Goal: Task Accomplishment & Management: Use online tool/utility

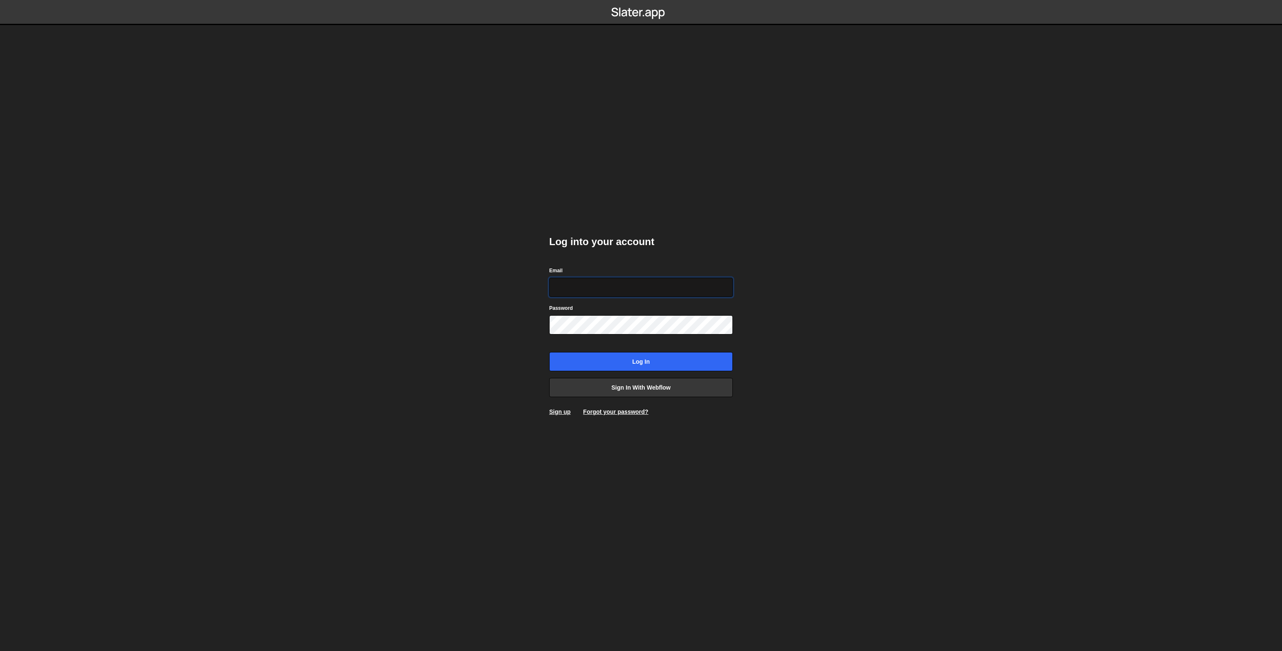
type input "[PERSON_NAME][EMAIL_ADDRESS][PERSON_NAME][DOMAIN_NAME]"
click at [617, 352] on input "Log in" at bounding box center [641, 361] width 184 height 19
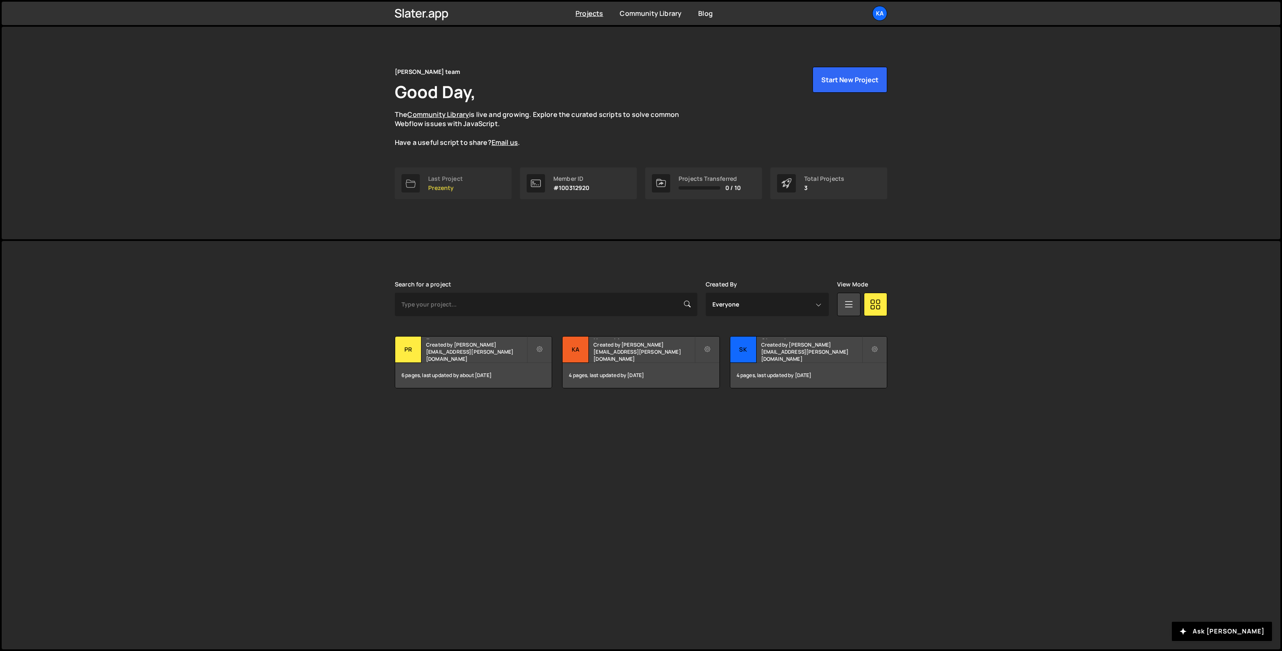
click at [459, 185] on p "Prezenty" at bounding box center [445, 187] width 35 height 7
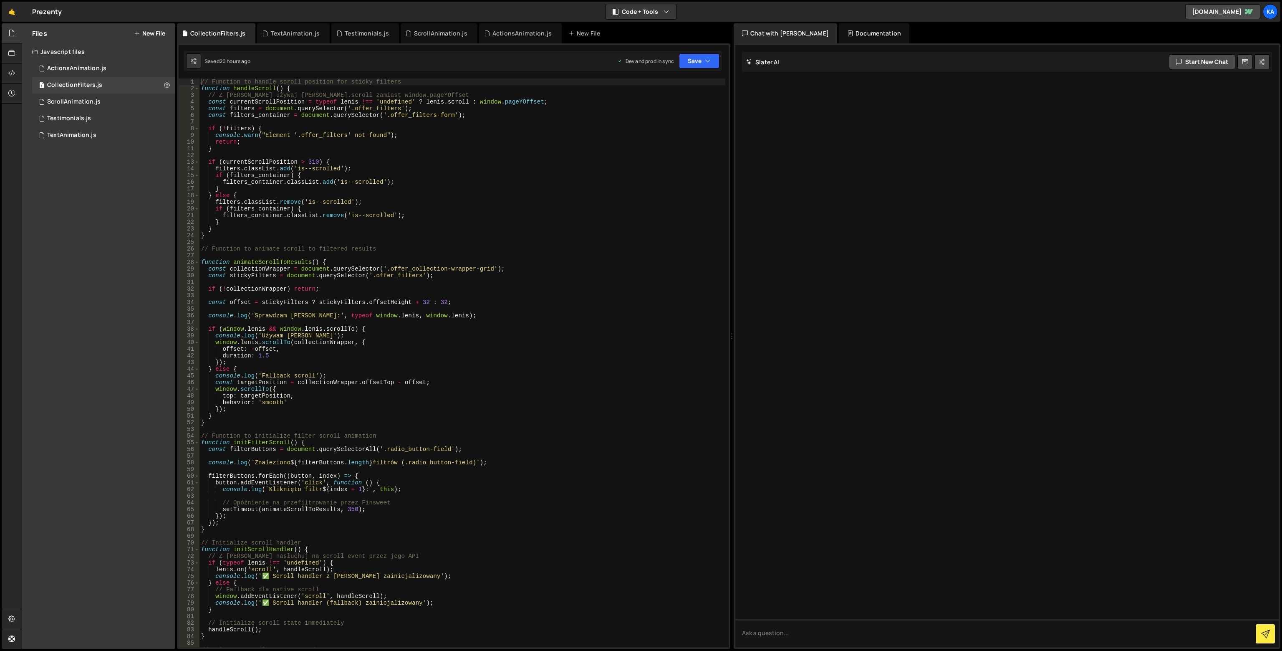
click at [293, 255] on div "// Function to handle scroll position for sticky filters function handleScroll …" at bounding box center [462, 369] width 526 height 582
click at [416, 308] on div "// Function to handle scroll position for sticky filters function handleScroll …" at bounding box center [462, 369] width 526 height 582
click at [427, 304] on div "// Function to handle scroll position for sticky filters function handleScroll …" at bounding box center [462, 369] width 526 height 582
type textarea "const offset = stickyFilters ? stickyFilters.offsetHeight + 32 : 32;"
drag, startPoint x: 455, startPoint y: 305, endPoint x: 209, endPoint y: 299, distance: 246.3
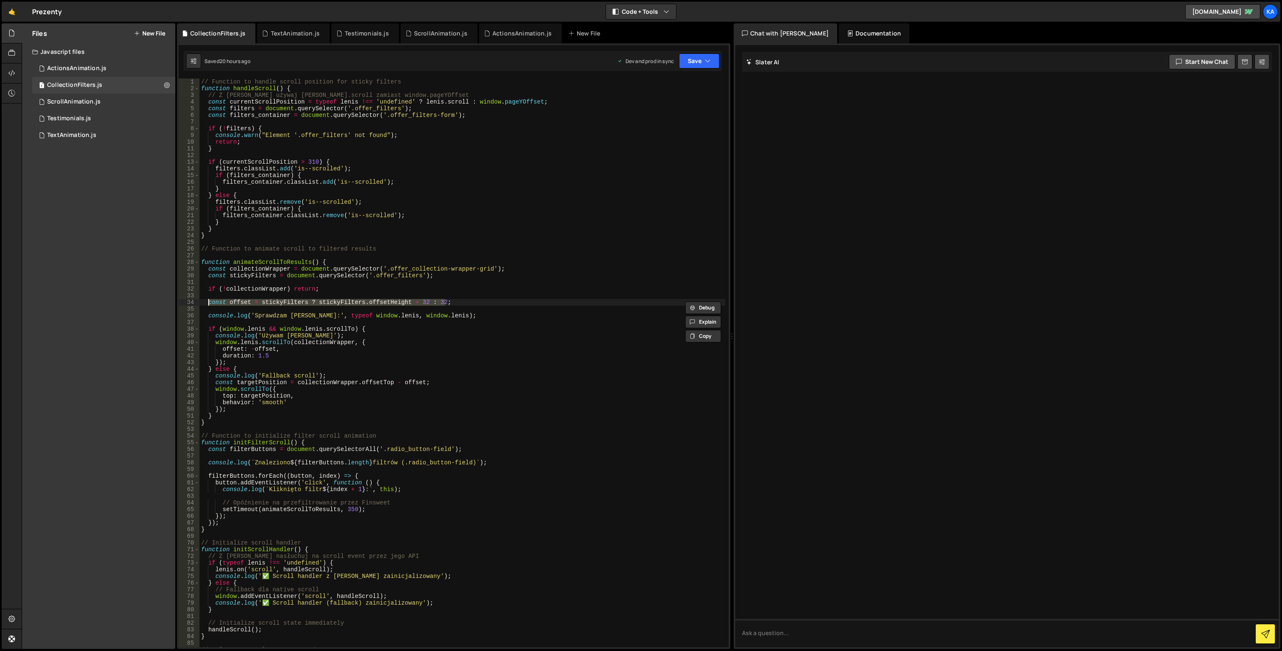
click at [209, 299] on div "// Function to handle scroll position for sticky filters function handleScroll …" at bounding box center [462, 369] width 526 height 582
click at [421, 306] on div "// Function to handle scroll position for sticky filters function handleScroll …" at bounding box center [462, 369] width 526 height 582
drag, startPoint x: 411, startPoint y: 302, endPoint x: 424, endPoint y: 302, distance: 12.9
click at [424, 302] on div "// Function to handle scroll position for sticky filters function handleScroll …" at bounding box center [462, 369] width 526 height 582
type textarea "const offset = stickyFilters ? stickyFilters.offsetHeight : 32;"
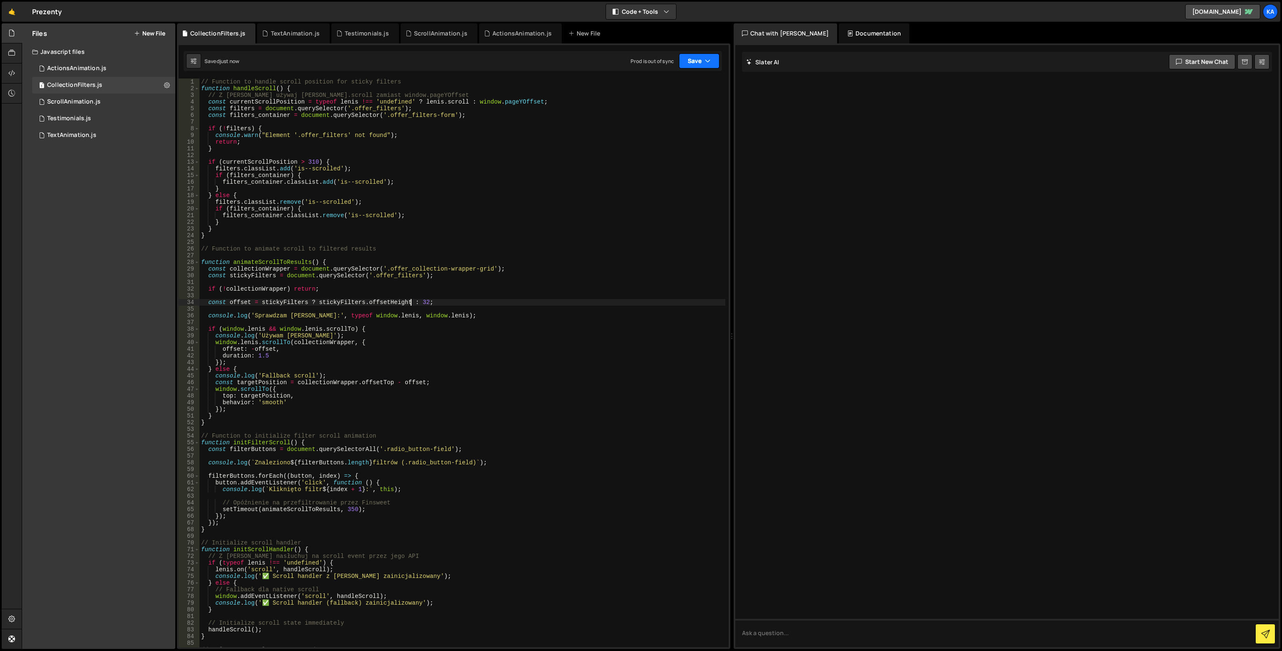
click at [693, 60] on button "Save" at bounding box center [699, 60] width 40 height 15
click at [681, 106] on div "Save to Production S" at bounding box center [671, 108] width 87 height 8
click at [702, 58] on button "Save" at bounding box center [694, 60] width 51 height 15
click at [685, 90] on div "Saved just now" at bounding box center [671, 91] width 87 height 10
click at [412, 308] on div "// Function to handle scroll position for sticky filters function handleScroll …" at bounding box center [462, 369] width 526 height 582
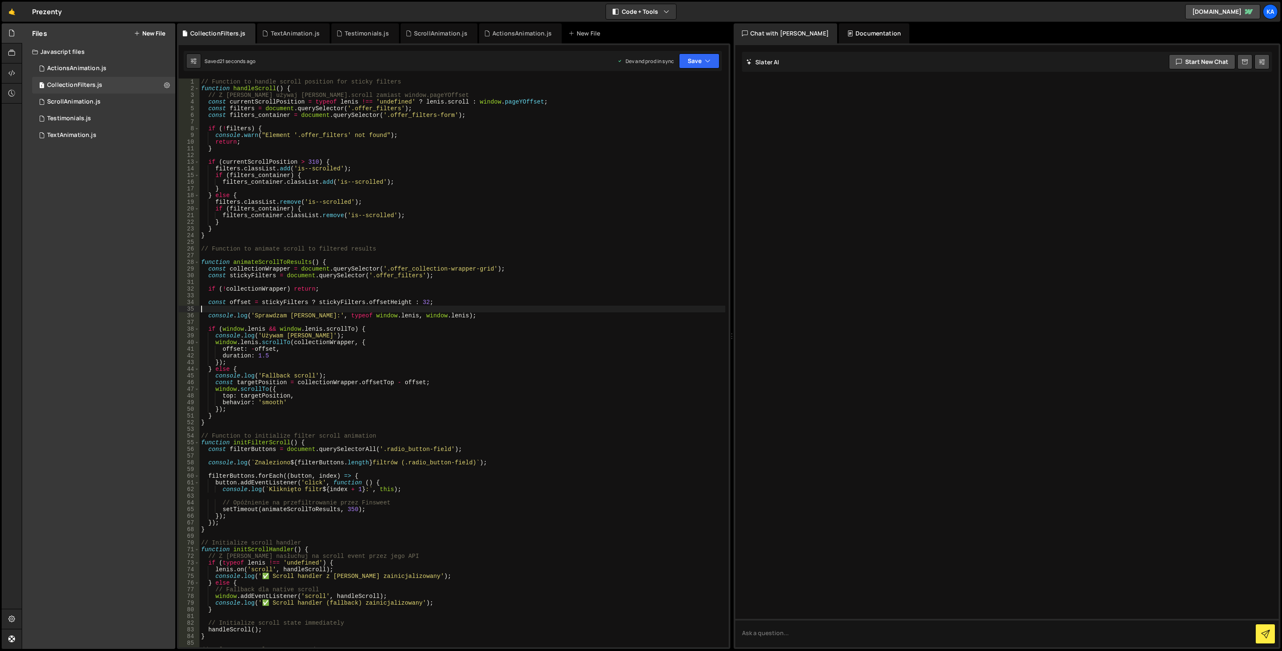
click at [410, 304] on div "// Function to handle scroll position for sticky filters function handleScroll …" at bounding box center [462, 369] width 526 height 582
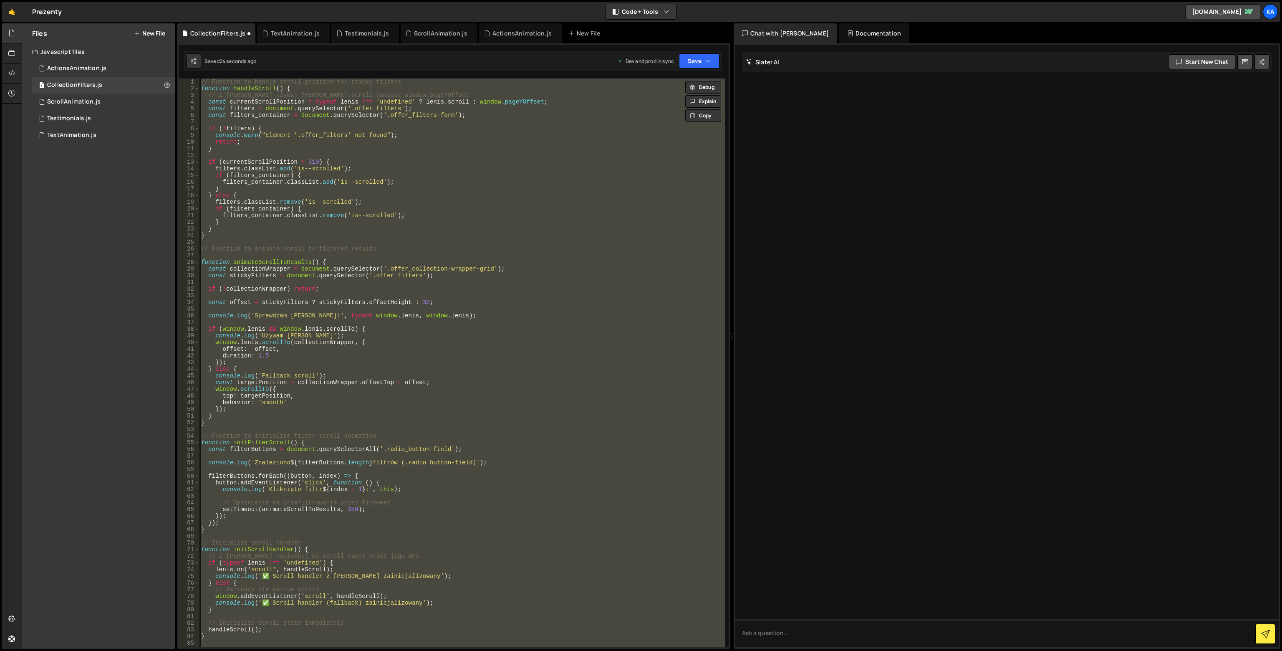
click at [420, 313] on div "// Function to handle scroll position for sticky filters function handleScroll …" at bounding box center [462, 362] width 526 height 568
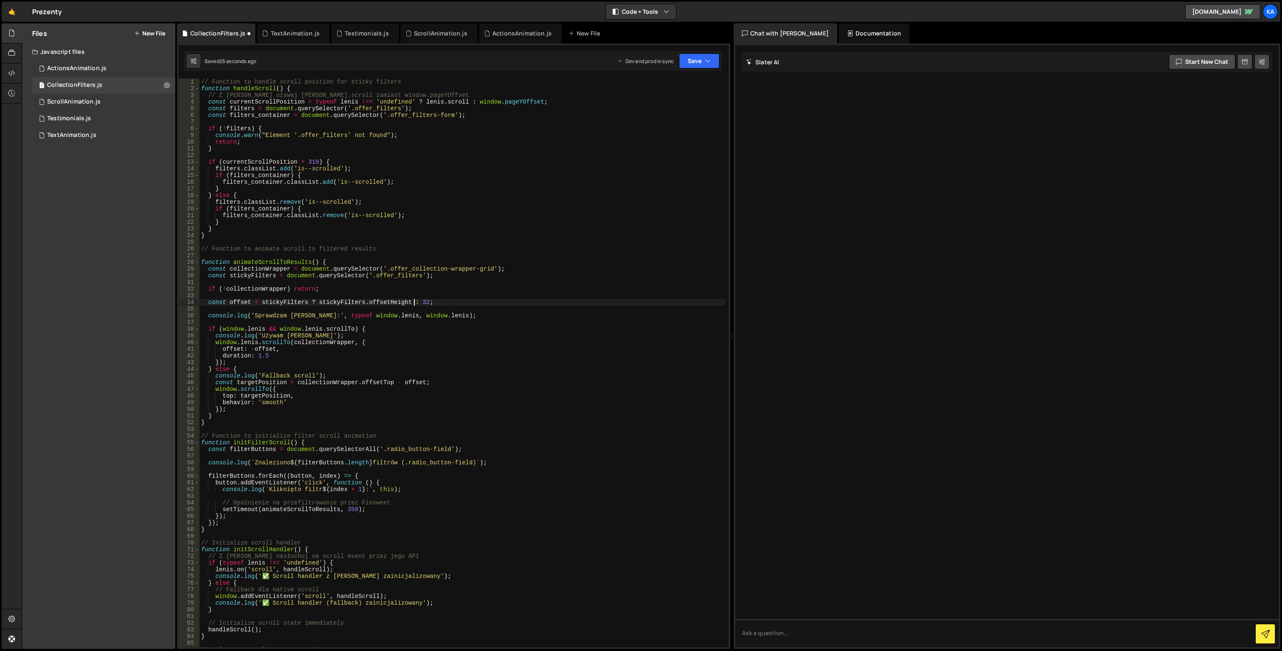
click at [412, 305] on div "// Function to handle scroll position for sticky filters function handleScroll …" at bounding box center [462, 369] width 526 height 582
click at [407, 302] on div "// Function to handle scroll position for sticky filters function handleScroll …" at bounding box center [462, 369] width 526 height 582
click at [409, 301] on div "// Function to handle scroll position for sticky filters function handleScroll …" at bounding box center [462, 369] width 526 height 582
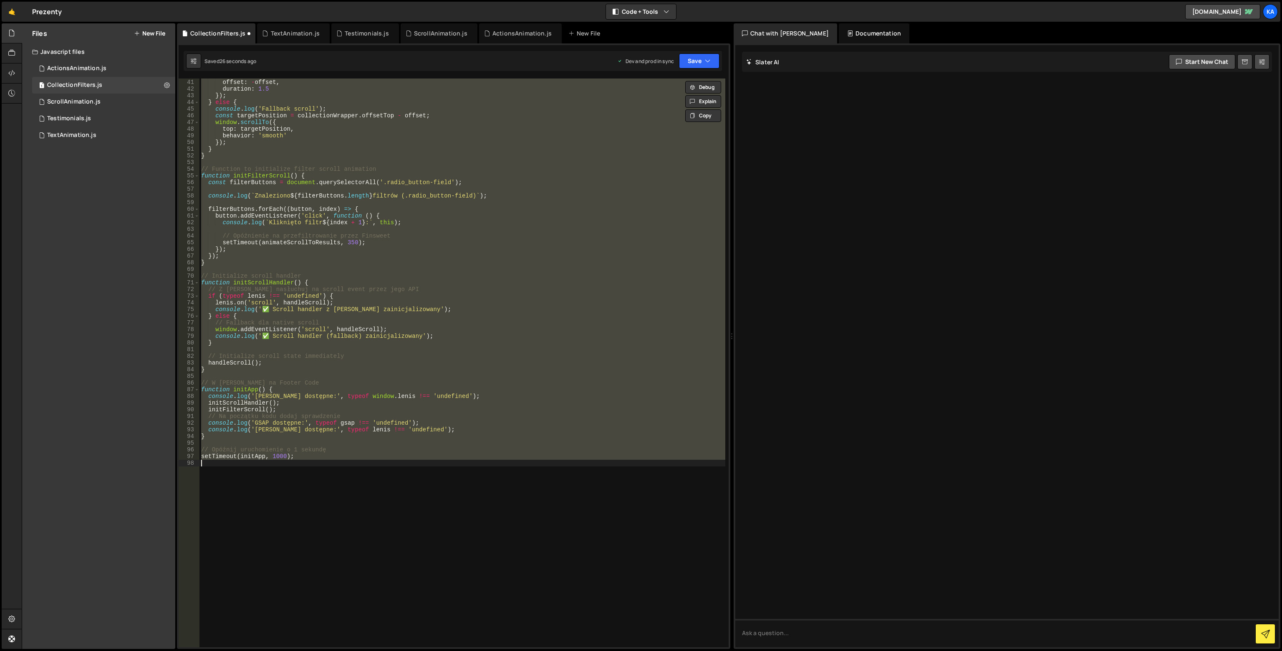
scroll to position [216, 0]
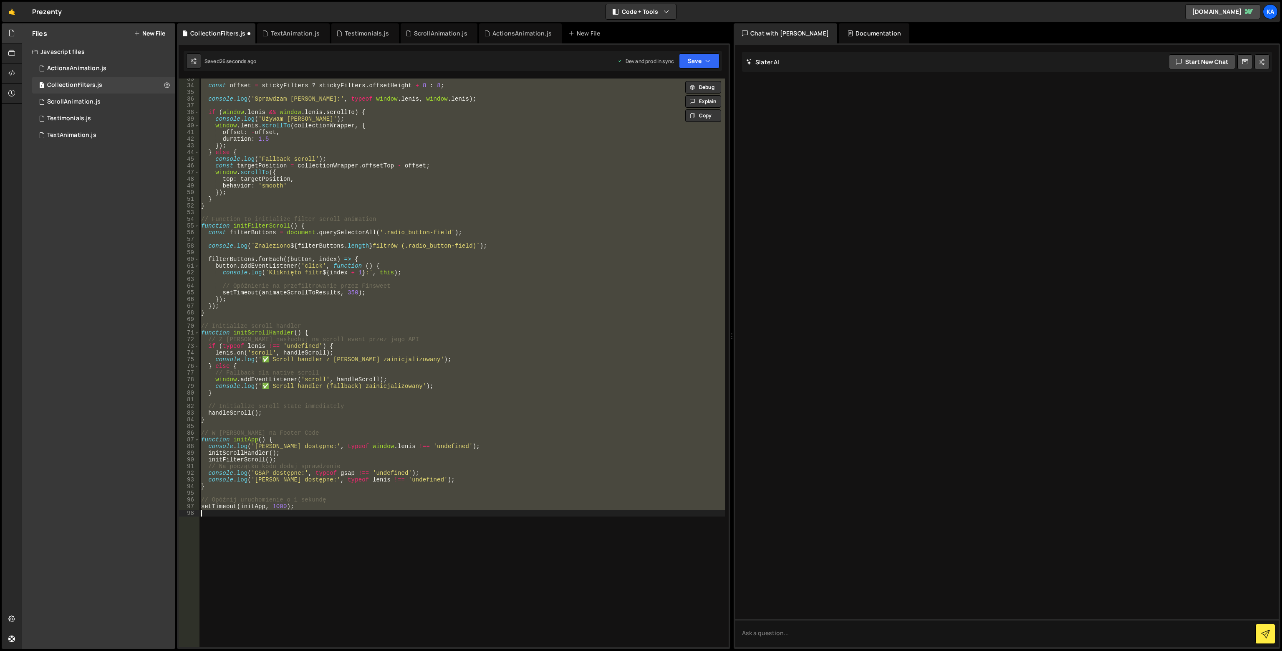
click at [415, 290] on div "const offset = stickyFilters ? stickyFilters . offsetHeight + 8 : 8 ; console .…" at bounding box center [462, 362] width 526 height 568
type textarea "const offset = stickyFilters ? stickyFilters.offsetHeight + 32 : 32;"
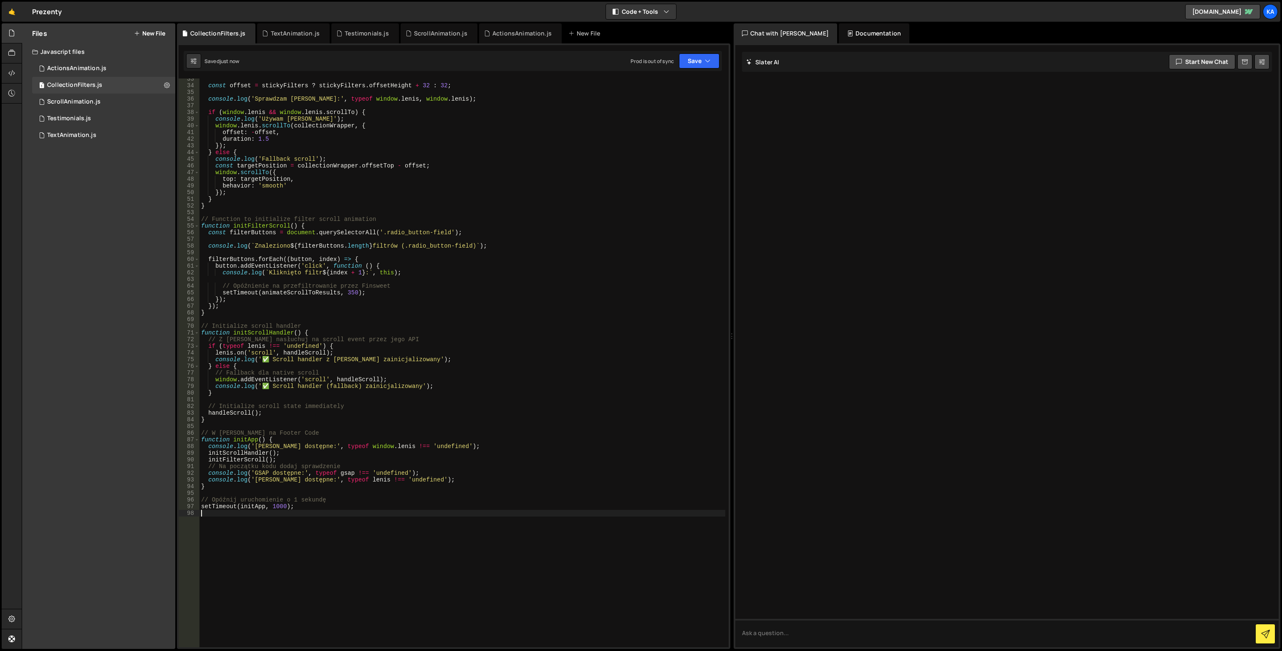
drag, startPoint x: 302, startPoint y: 513, endPoint x: 275, endPoint y: 512, distance: 26.3
click at [275, 512] on div "const offset = stickyFilters ? stickyFilters . offsetHeight + 32 : 32 ; console…" at bounding box center [462, 367] width 526 height 582
click at [293, 529] on div "const offset = stickyFilters ? stickyFilters . offsetHeight + 32 : 32 ; console…" at bounding box center [462, 367] width 526 height 582
click at [307, 520] on div "const offset = stickyFilters ? stickyFilters . offsetHeight + 32 : 32 ; console…" at bounding box center [462, 367] width 526 height 582
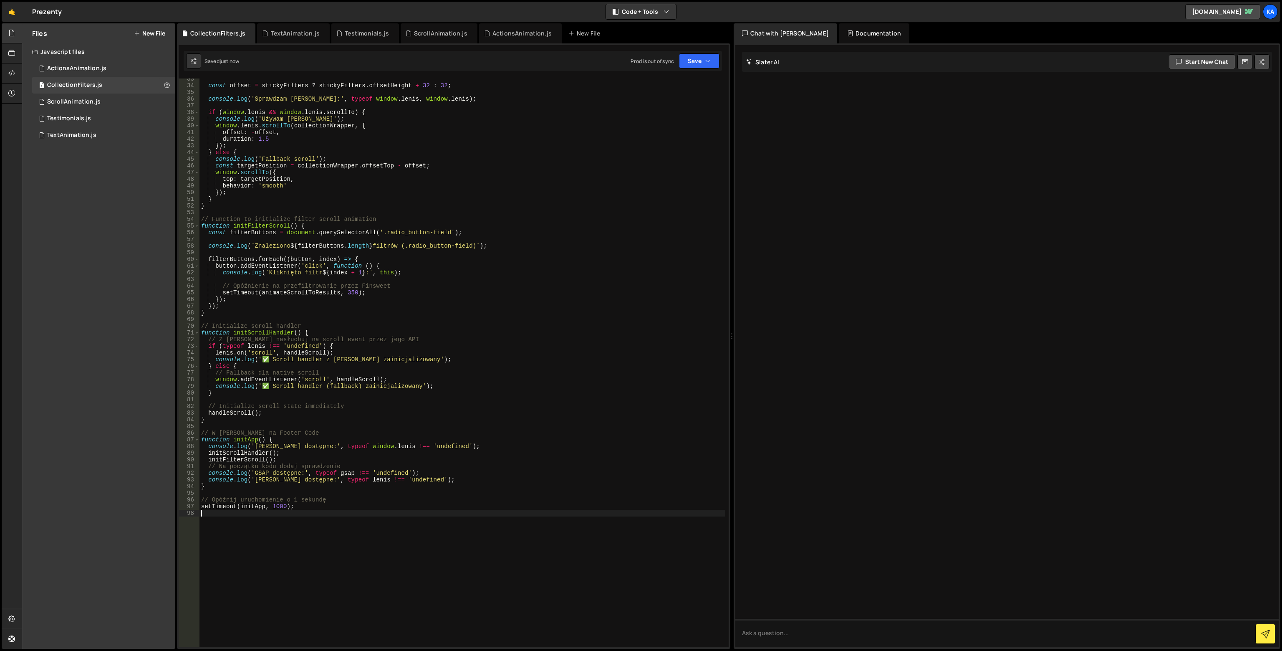
click at [292, 510] on div "const offset = stickyFilters ? stickyFilters . offsetHeight + 32 : 32 ; console…" at bounding box center [462, 367] width 526 height 582
click at [290, 510] on div "const offset = stickyFilters ? stickyFilters . offsetHeight + 32 : 32 ; console…" at bounding box center [462, 367] width 526 height 582
drag, startPoint x: 290, startPoint y: 508, endPoint x: 265, endPoint y: 507, distance: 25.1
click at [265, 507] on div "const offset = stickyFilters ? stickyFilters . offsetHeight + 32 : 32 ; console…" at bounding box center [462, 367] width 526 height 582
drag, startPoint x: 239, startPoint y: 503, endPoint x: 170, endPoint y: 504, distance: 68.9
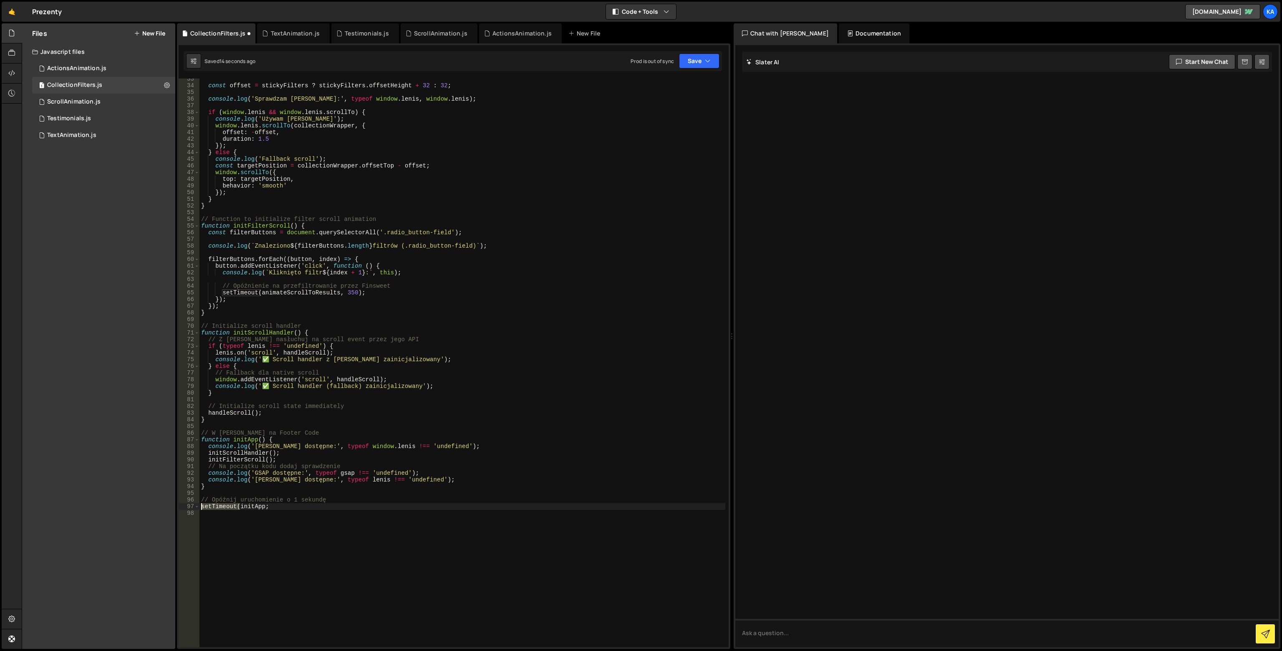
click at [170, 504] on div "Files New File Javascript files 1 ActionsAnimation.js 0 1 CollectionFilters.js …" at bounding box center [652, 336] width 1260 height 626
type textarea "//setTimeout(initApp, 1000);"
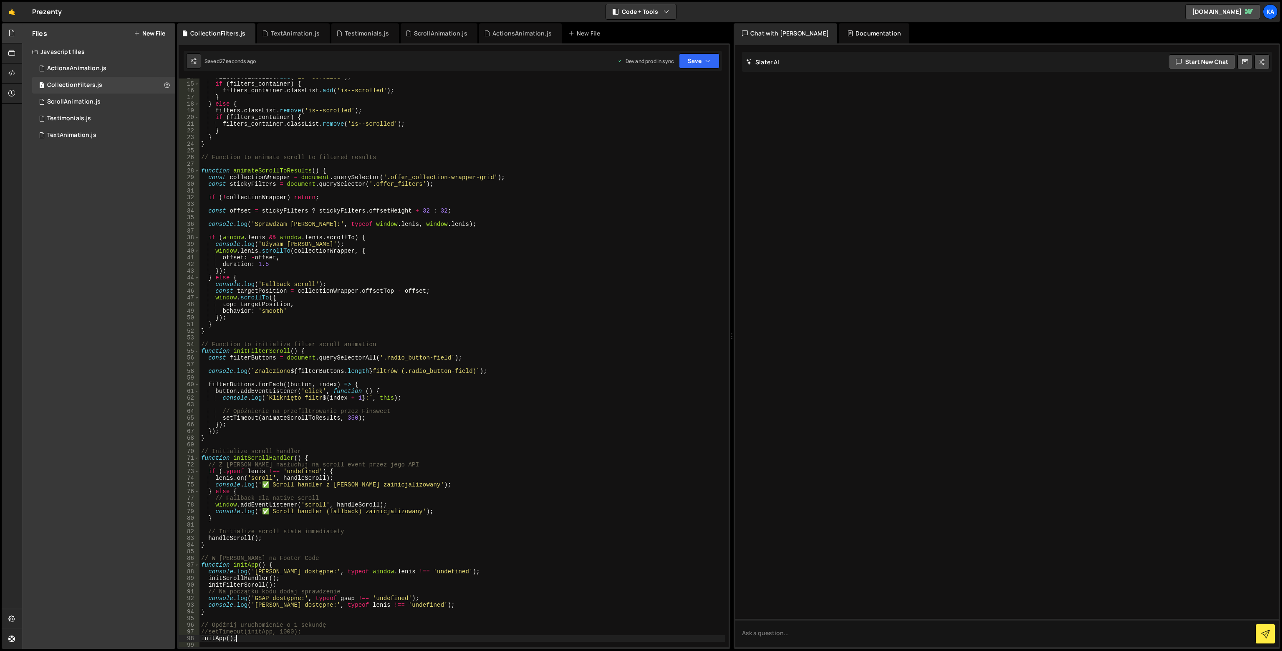
scroll to position [66, 0]
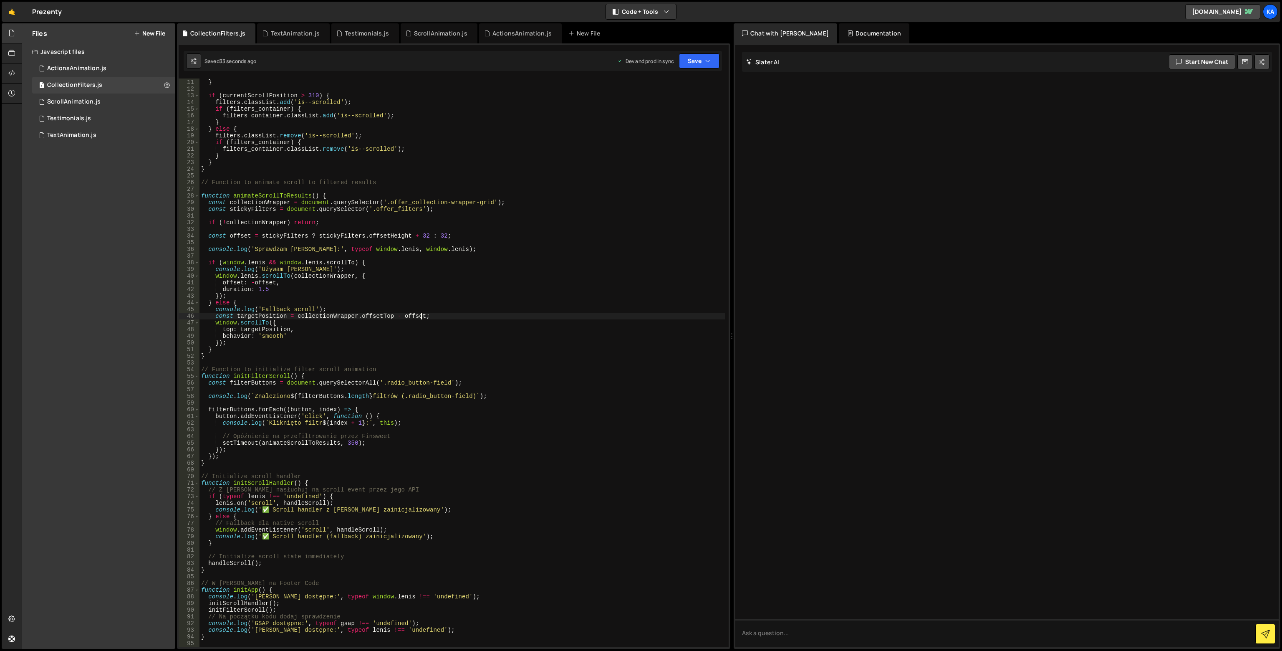
click at [421, 315] on div "return ; } if ( currentScrollPosition > 310 ) { filters . classList . add ( 'is…" at bounding box center [462, 363] width 526 height 582
click at [710, 60] on icon "button" at bounding box center [708, 61] width 6 height 8
click at [692, 101] on button "Save to Production S Saved 39 seconds ago" at bounding box center [671, 113] width 100 height 27
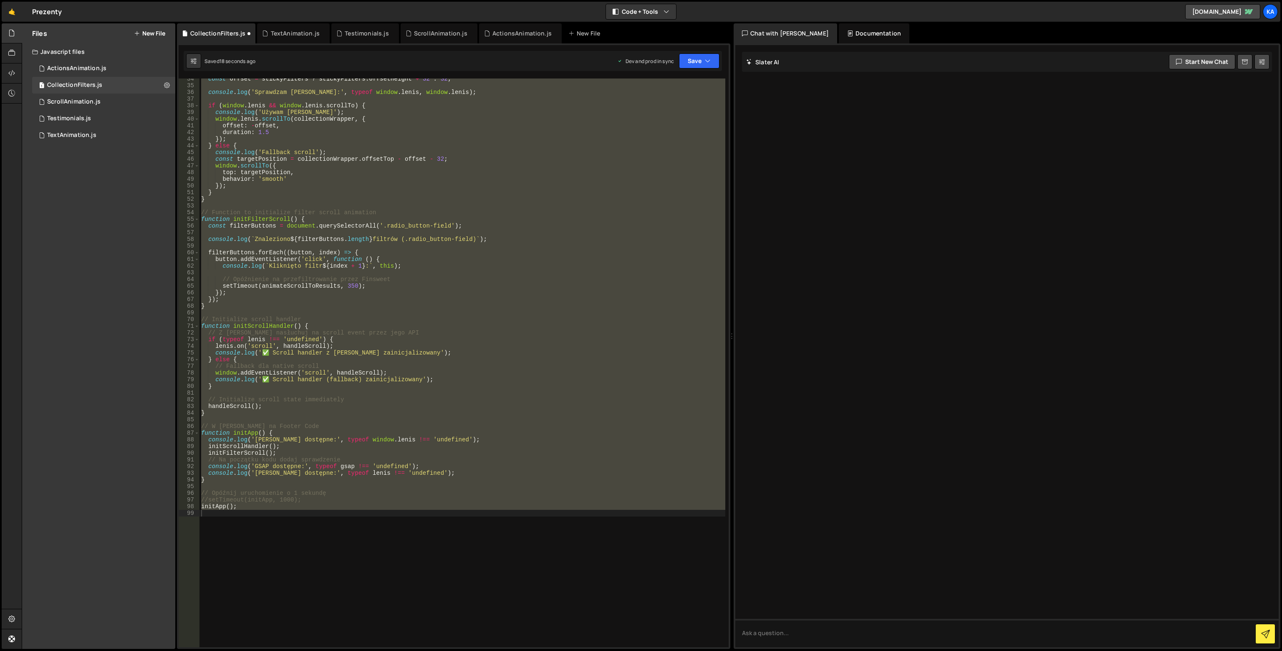
scroll to position [48, 0]
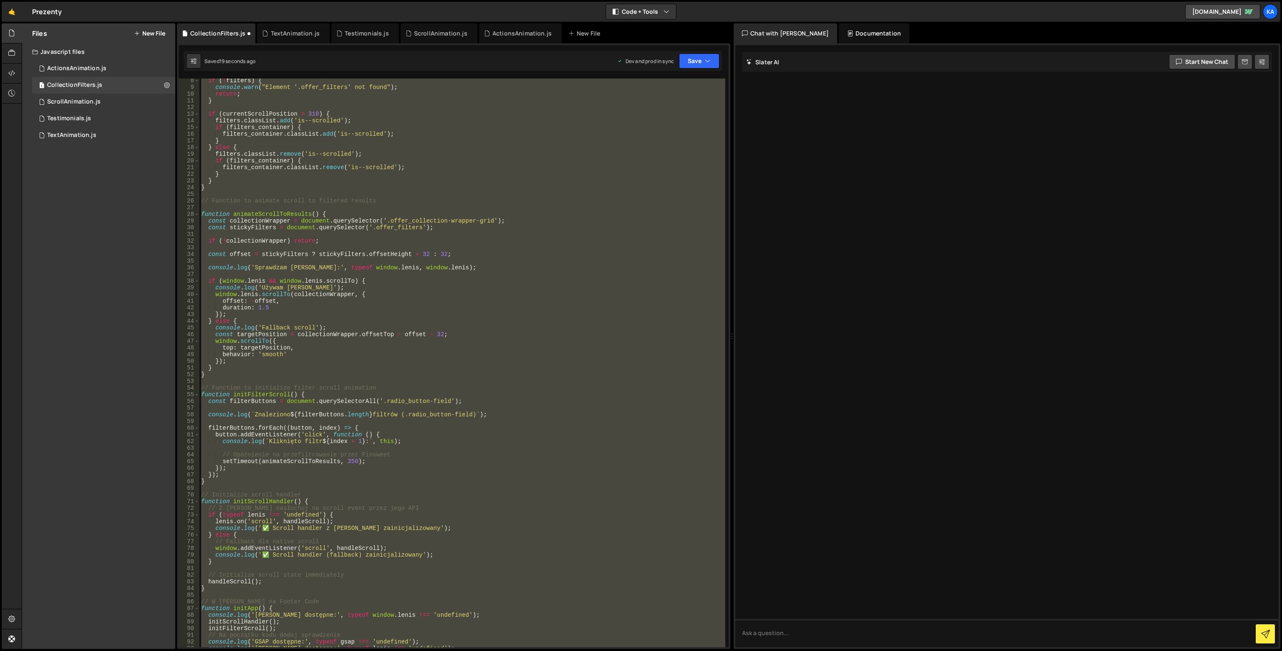
click at [413, 326] on div "if ( ! filters ) { console . warn ( "Element '.offer_filters' not found" ) ; re…" at bounding box center [462, 362] width 526 height 568
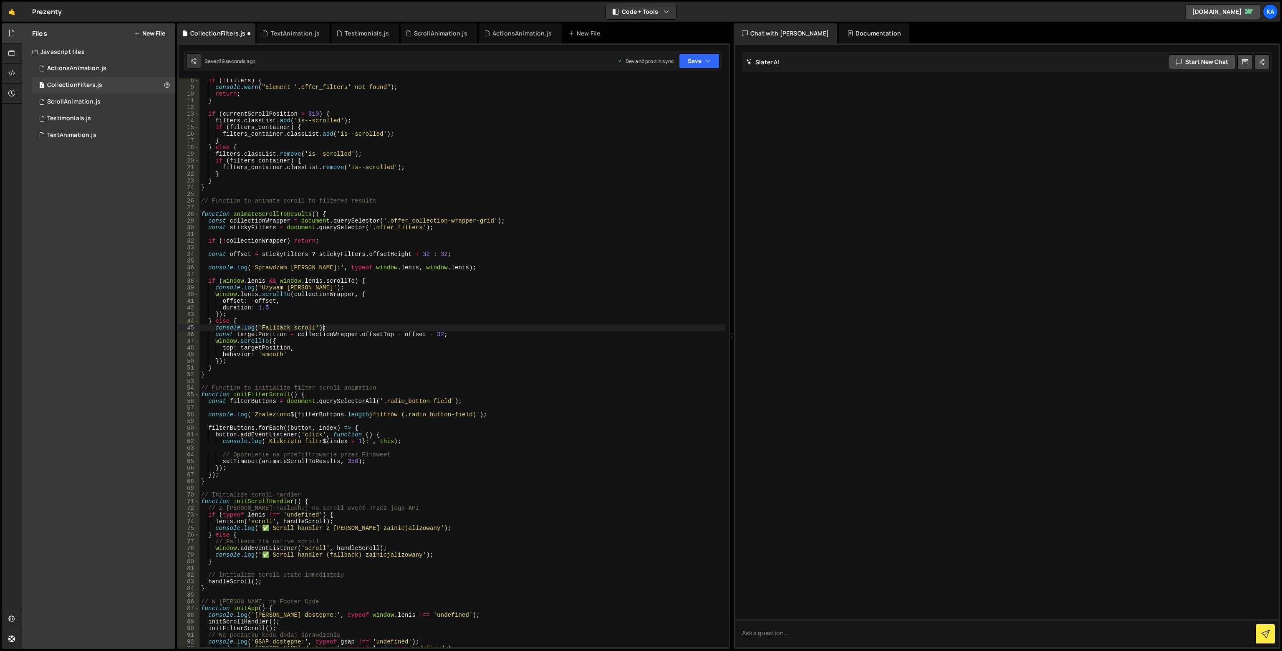
scroll to position [0, 2]
drag, startPoint x: 423, startPoint y: 332, endPoint x: 439, endPoint y: 335, distance: 16.9
click at [439, 335] on div "if ( ! filters ) { console . warn ( "Element '.offer_filters' not found" ) ; re…" at bounding box center [462, 368] width 526 height 582
type textarea "const targetPosition = collectionWrapper.offsetTop - offset;"
